Goal: Transaction & Acquisition: Purchase product/service

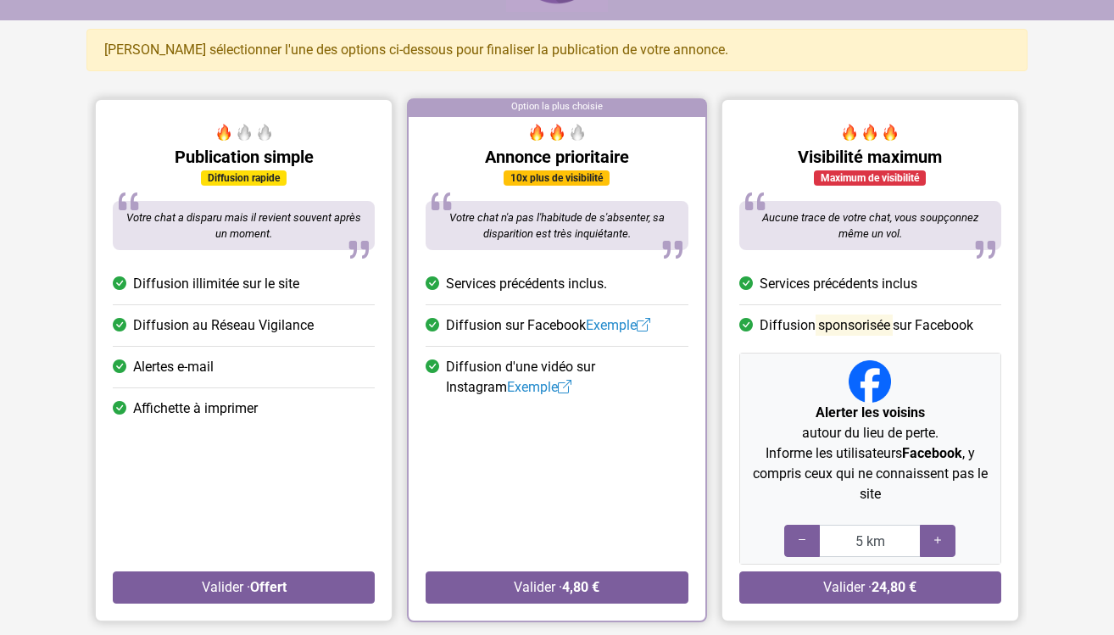
scroll to position [109, 0]
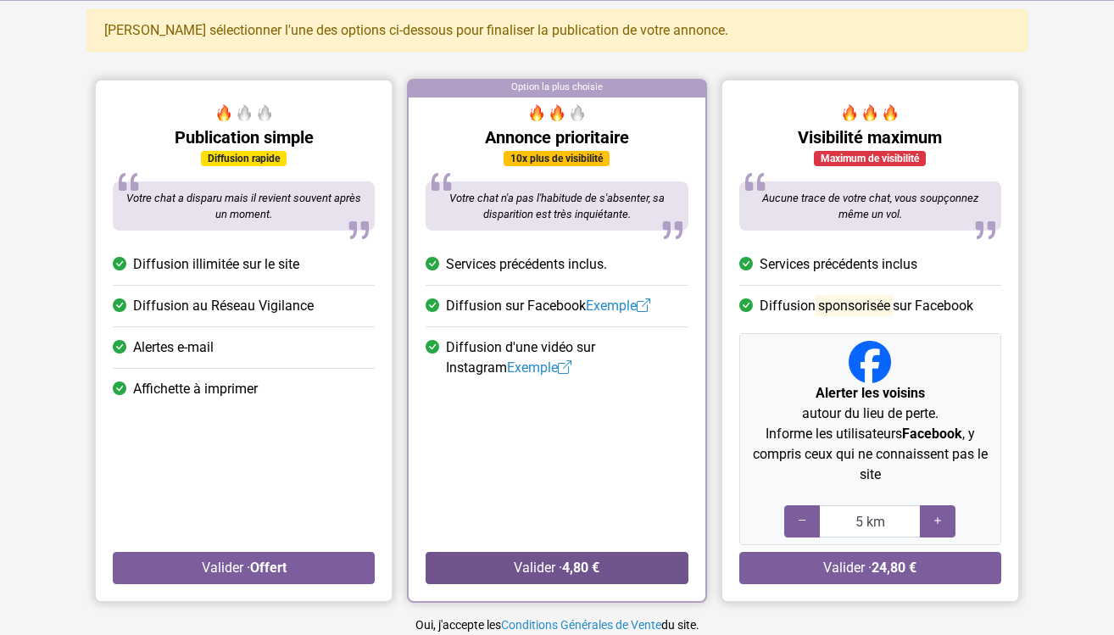
click at [589, 562] on strong "4,80 €" at bounding box center [580, 568] width 37 height 16
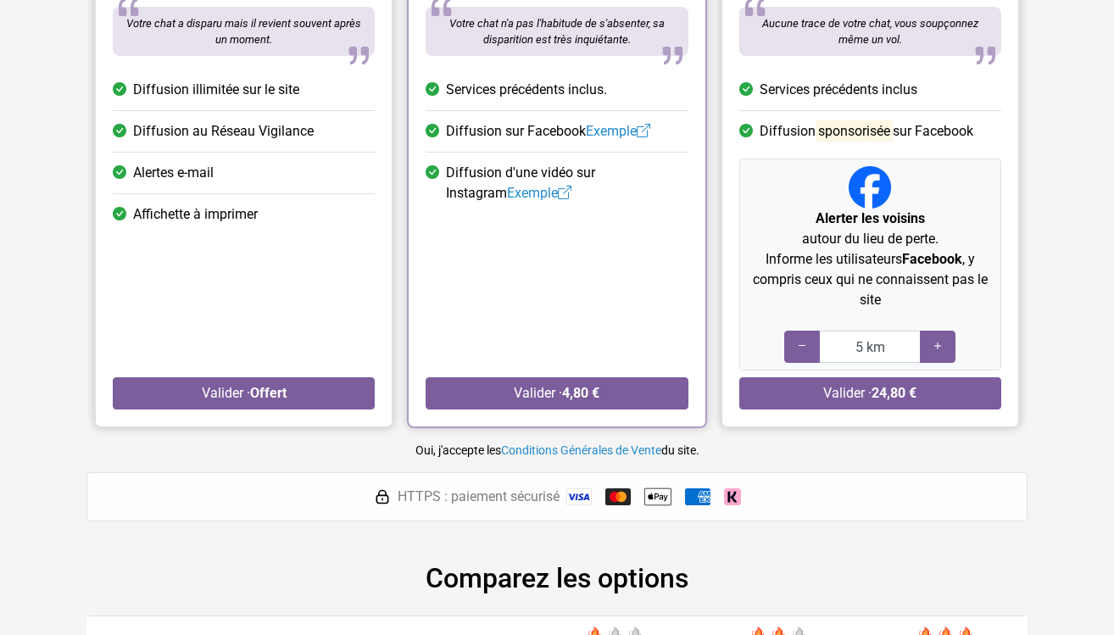
scroll to position [299, 0]
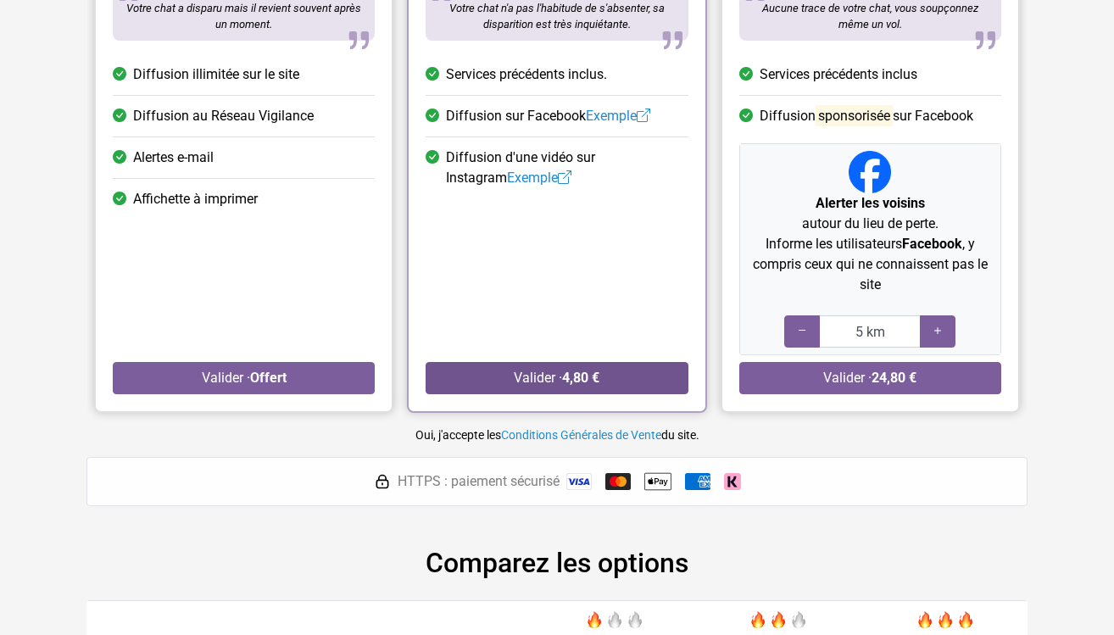
click at [615, 377] on button "Valider · 4,80 €" at bounding box center [557, 378] width 262 height 32
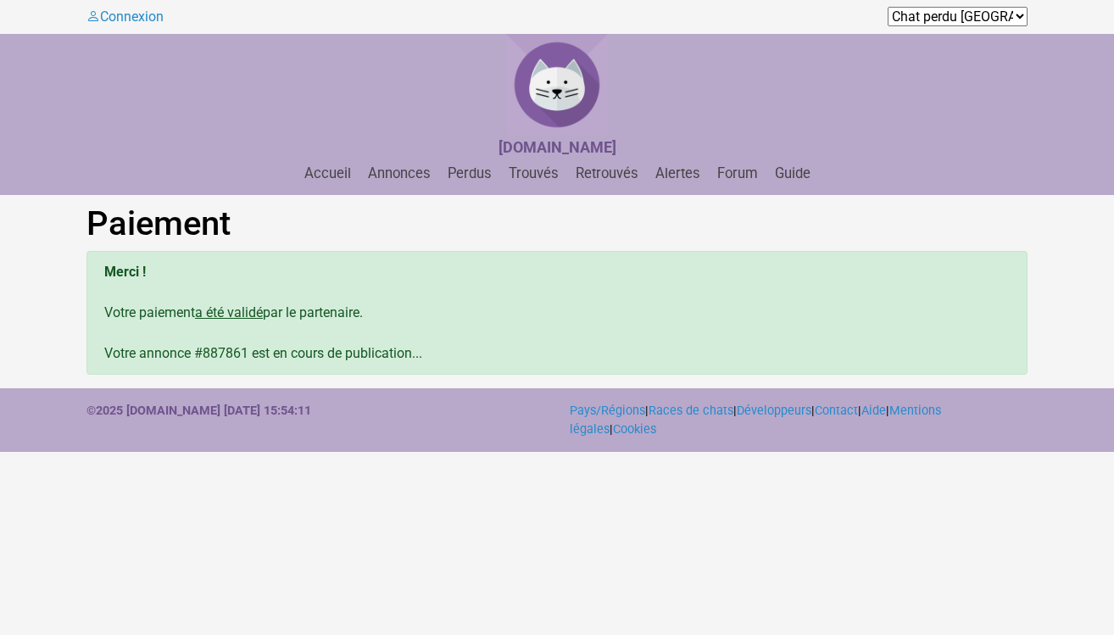
click at [227, 355] on div "Merci ! Votre paiement a été validé par le partenaire. Votre annonce #887861 es…" at bounding box center [557, 313] width 941 height 124
click at [413, 168] on link "Annonces" at bounding box center [399, 173] width 76 height 16
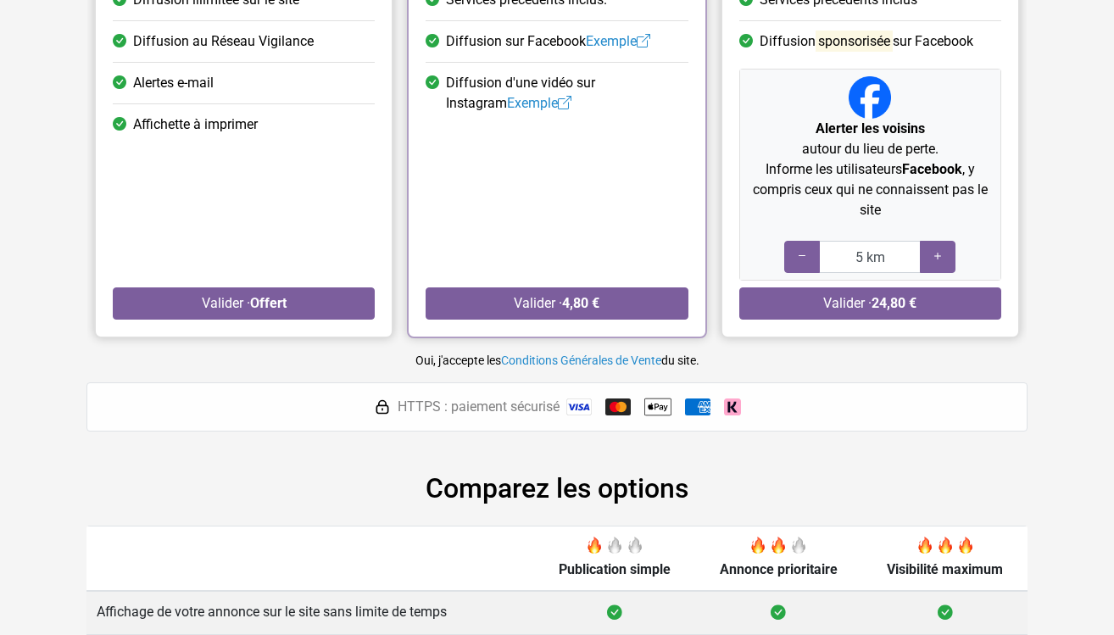
scroll to position [405, 0]
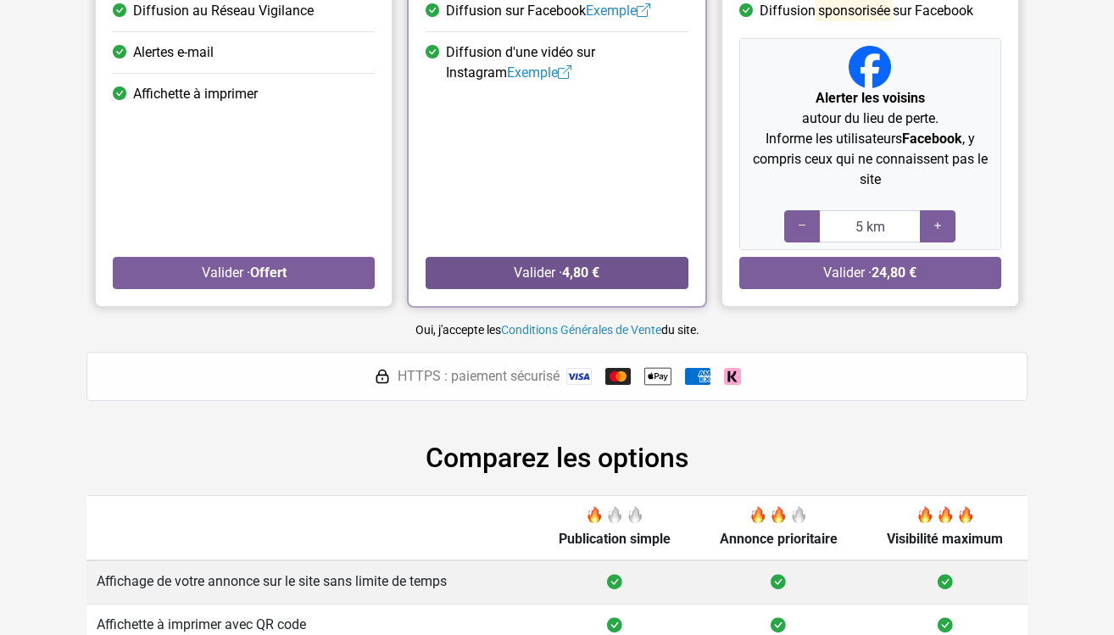
click at [590, 276] on strong "4,80 €" at bounding box center [580, 273] width 37 height 16
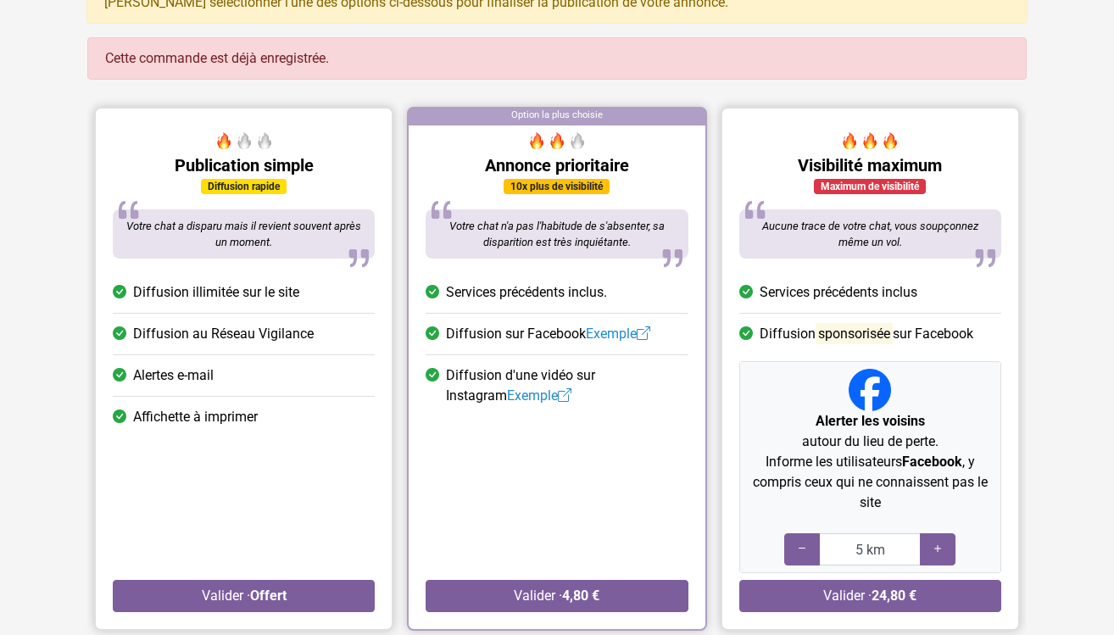
scroll to position [144, 0]
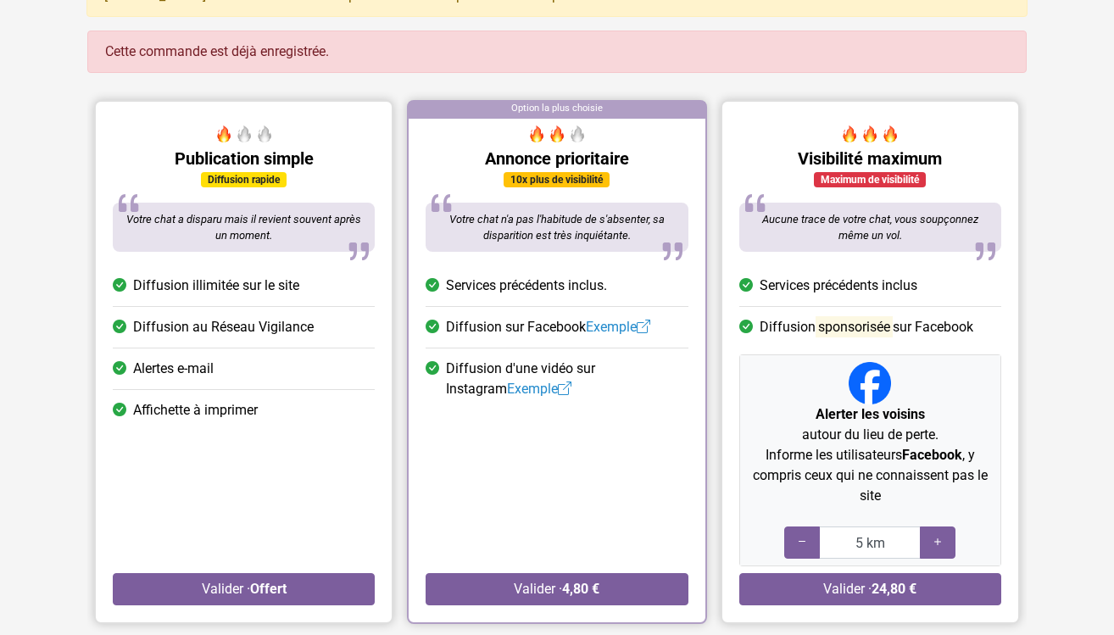
click at [911, 237] on blockquote "Aucune trace de votre chat, vous soupçonnez même un vol." at bounding box center [871, 227] width 262 height 49
